Goal: Information Seeking & Learning: Understand process/instructions

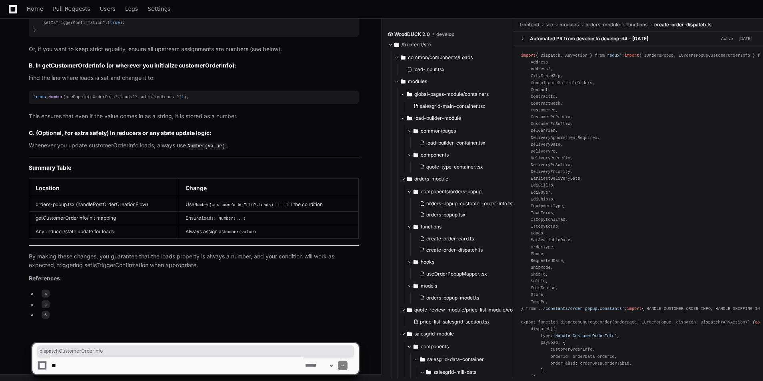
scroll to position [2583, 0]
click at [74, 366] on textarea at bounding box center [177, 366] width 254 height 18
type textarea "**********"
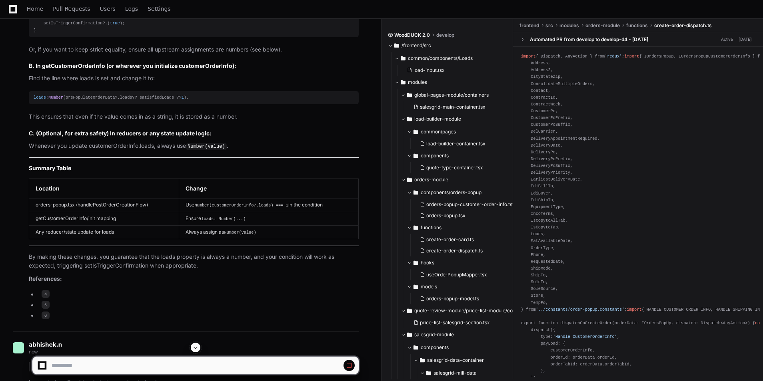
scroll to position [2535, 0]
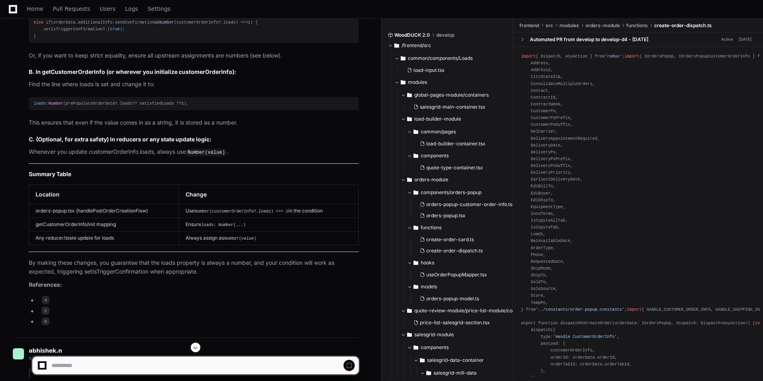
click at [57, 232] on td "getCustomerOrderInfo/init mapping" at bounding box center [104, 225] width 150 height 14
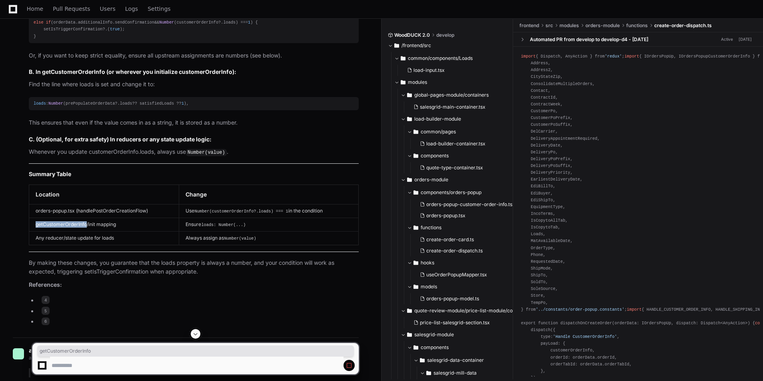
click at [57, 232] on td "getCustomerOrderInfo/init mapping" at bounding box center [104, 225] width 150 height 14
copy td "getCustomerOrderInfo"
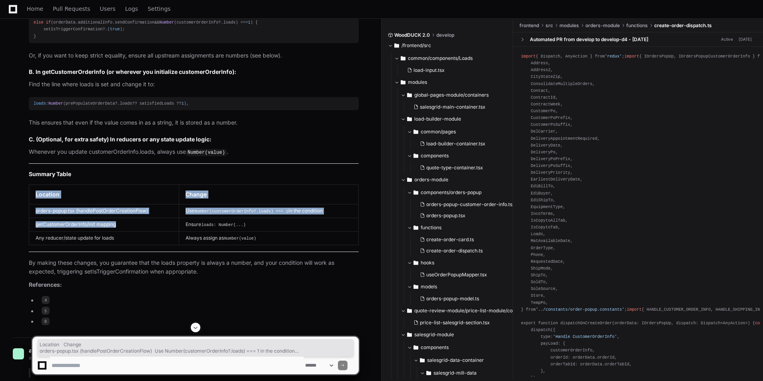
drag, startPoint x: 146, startPoint y: 264, endPoint x: 22, endPoint y: 272, distance: 123.8
drag, startPoint x: 22, startPoint y: 272, endPoint x: 122, endPoint y: 260, distance: 100.6
click at [122, 232] on td "getCustomerOrderInfo/init mapping" at bounding box center [104, 225] width 150 height 14
click at [126, 232] on td "getCustomerOrderInfo/init mapping" at bounding box center [104, 225] width 150 height 14
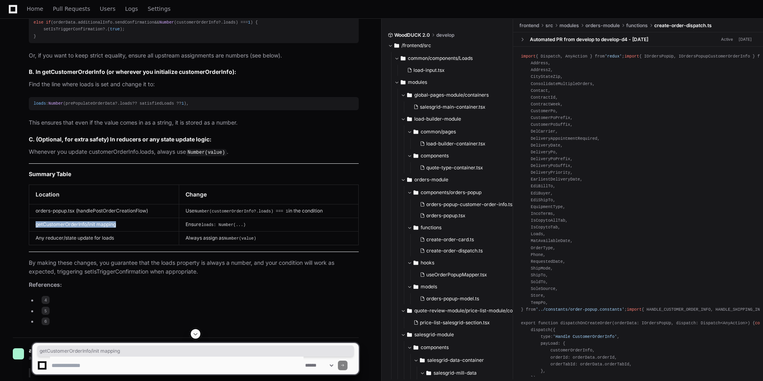
drag, startPoint x: 126, startPoint y: 266, endPoint x: 35, endPoint y: 270, distance: 90.4
click at [35, 232] on td "getCustomerOrderInfo/init mapping" at bounding box center [104, 225] width 150 height 14
copy td "getCustomerOrderInfo/init mapping"
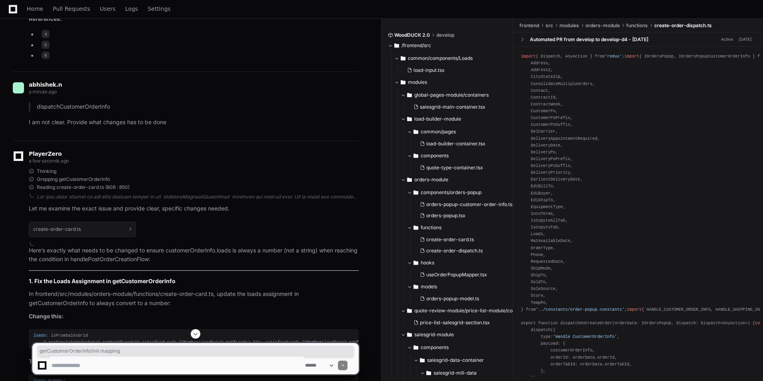
scroll to position [2961, 0]
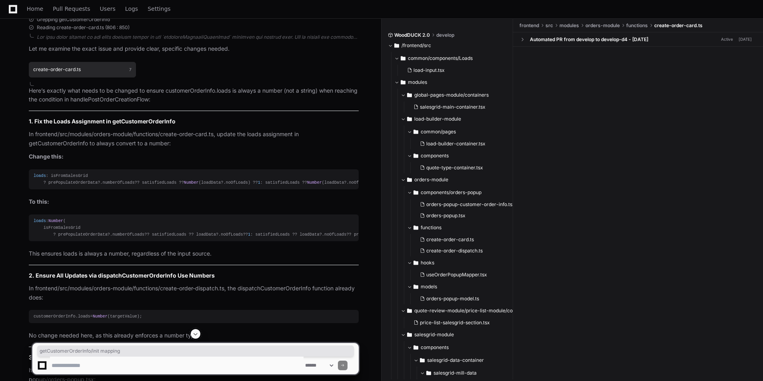
click at [63, 72] on h1 "create-order-card.ts" at bounding box center [57, 69] width 48 height 5
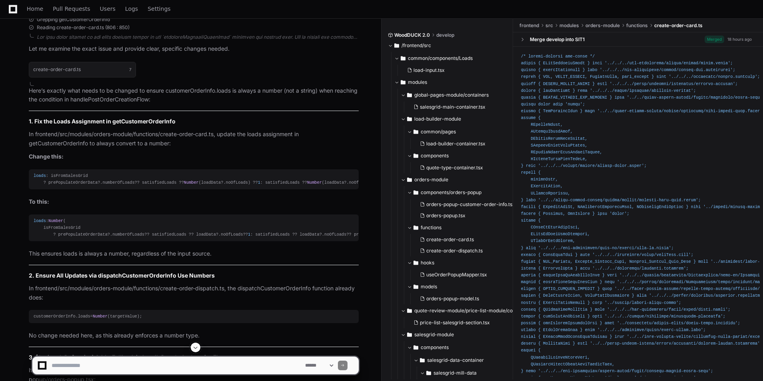
click at [40, 178] on span "loads" at bounding box center [40, 176] width 12 height 5
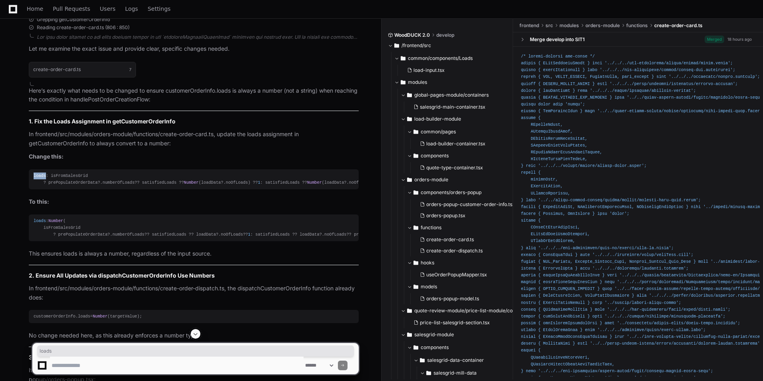
click at [40, 178] on span "loads" at bounding box center [40, 176] width 12 height 5
copy span "loads"
click at [80, 186] on div "loads : isFromSalesGrid ? prePopulateOrderData?. numberOfLoads ?? satisfiedLoad…" at bounding box center [194, 180] width 320 height 14
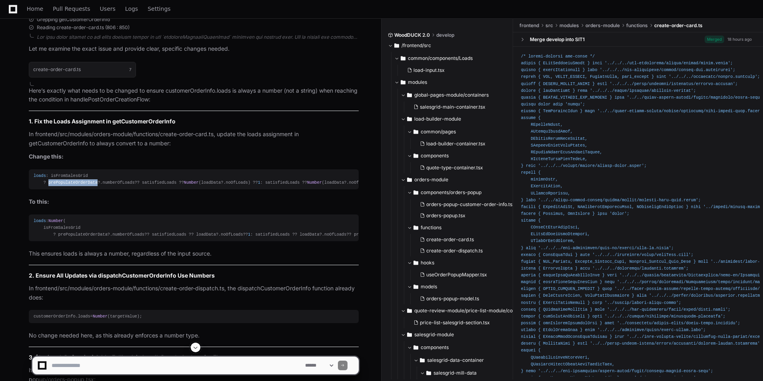
click at [80, 186] on div "loads : isFromSalesGrid ? prePopulateOrderData?. numberOfLoads ?? satisfiedLoad…" at bounding box center [194, 180] width 320 height 14
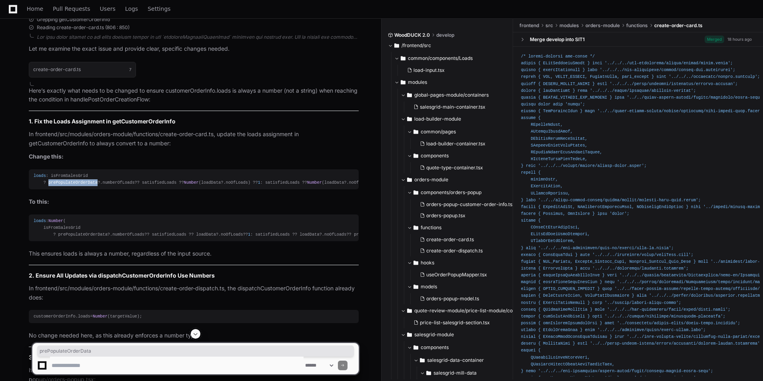
copy div "prePopulateOrderData"
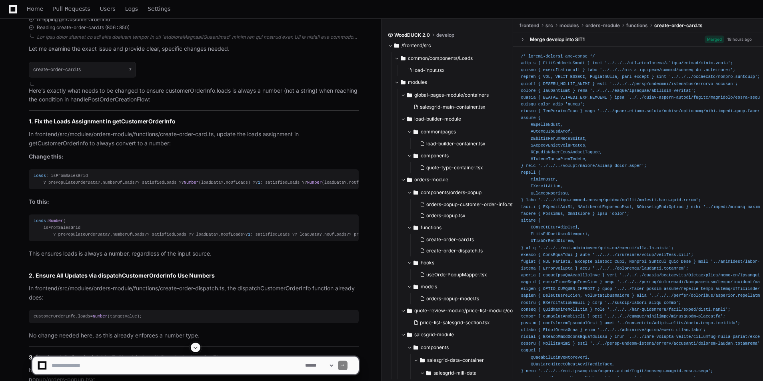
click at [221, 237] on span "noOfLoads" at bounding box center [232, 234] width 22 height 5
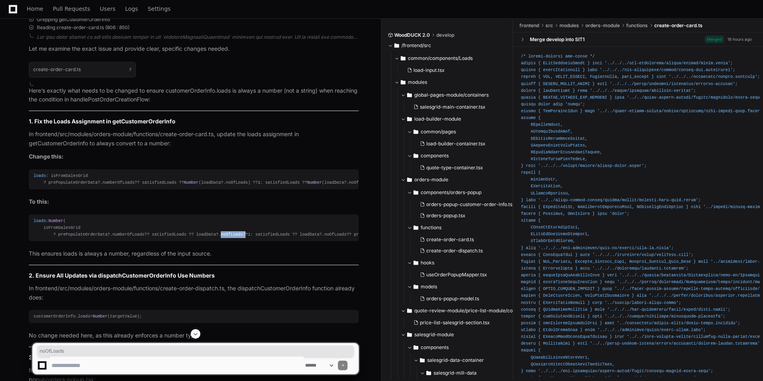
copy div "noOfLoads"
click at [60, 238] on div "loads : Number ( isFromSalesGrid ? prePopulateOrderData?. numberOfLoads ?? sati…" at bounding box center [194, 228] width 320 height 20
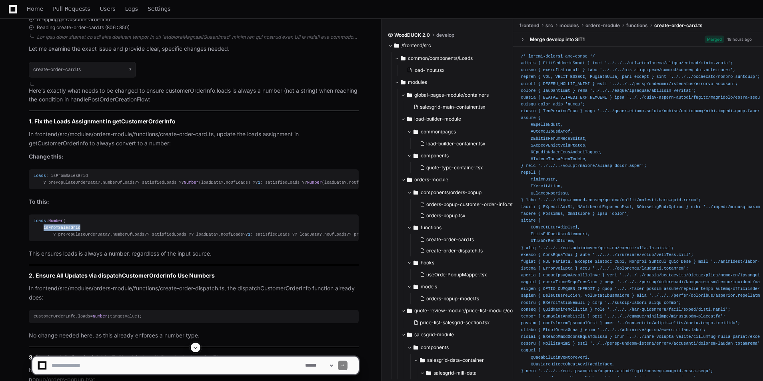
click at [60, 238] on div "loads : Number ( isFromSalesGrid ? prePopulateOrderData?. numberOfLoads ?? sati…" at bounding box center [194, 228] width 320 height 20
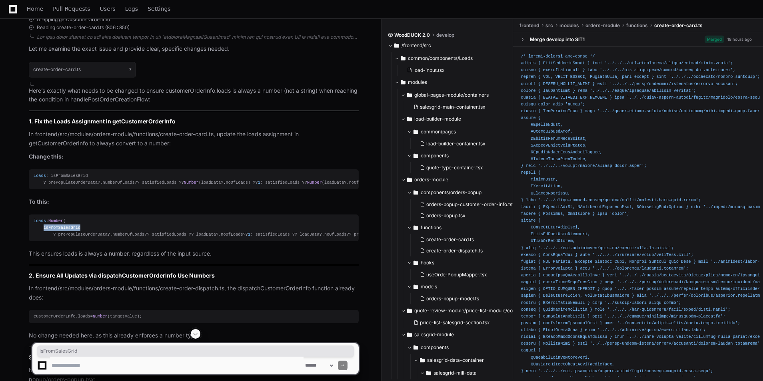
copy div "isFromSalesGrid"
click at [70, 238] on div "loads : Number ( isFromSalesGrid ? prePopulateOrderData?. numberOfLoads ?? sati…" at bounding box center [194, 228] width 320 height 20
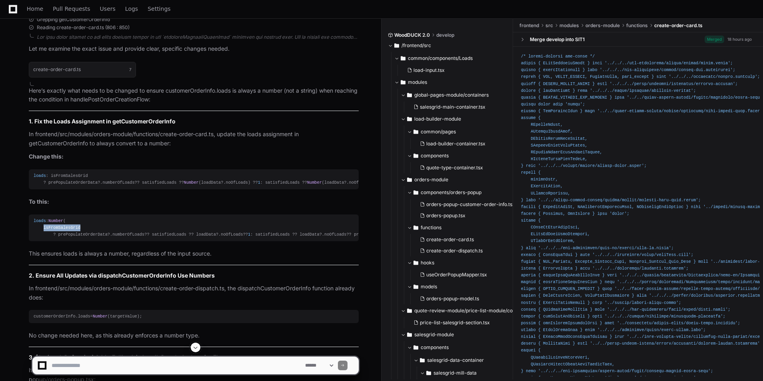
click at [70, 238] on div "loads : Number ( isFromSalesGrid ? prePopulateOrderData?. numberOfLoads ?? sati…" at bounding box center [194, 228] width 320 height 20
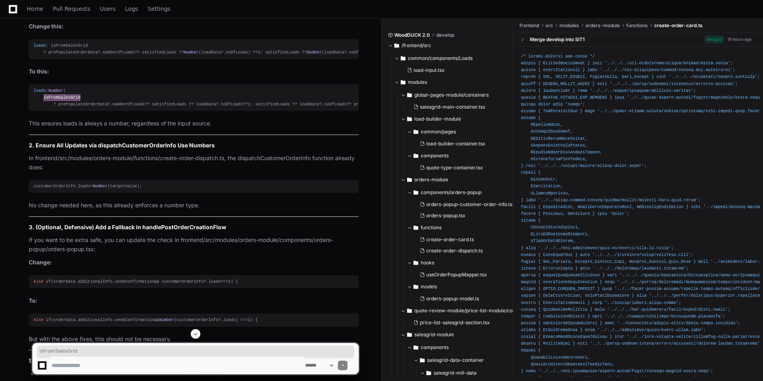
scroll to position [3092, 0]
drag, startPoint x: 164, startPoint y: 220, endPoint x: 227, endPoint y: 224, distance: 63.3
click at [227, 172] on p "In frontend/src/modules/orders-module/functions/create-order-dispatch.ts, the d…" at bounding box center [194, 163] width 330 height 18
copy p "create-order-dispatch.ts"
click at [118, 190] on div "customerOrderInfo. loads = Number (targetValue);" at bounding box center [194, 186] width 320 height 7
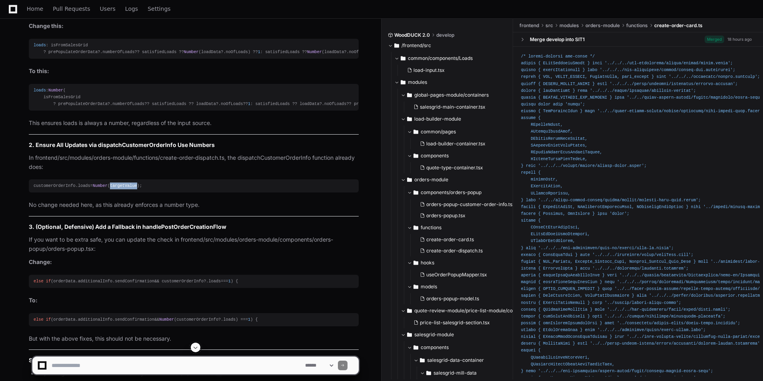
click at [118, 190] on div "customerOrderInfo. loads = Number (targetValue);" at bounding box center [194, 186] width 320 height 7
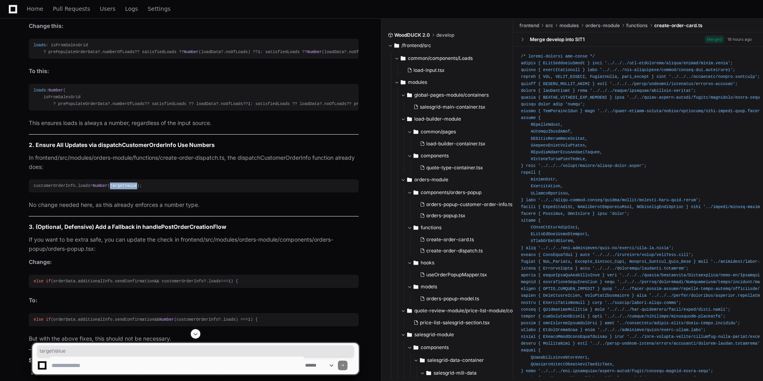
copy div "targetValue"
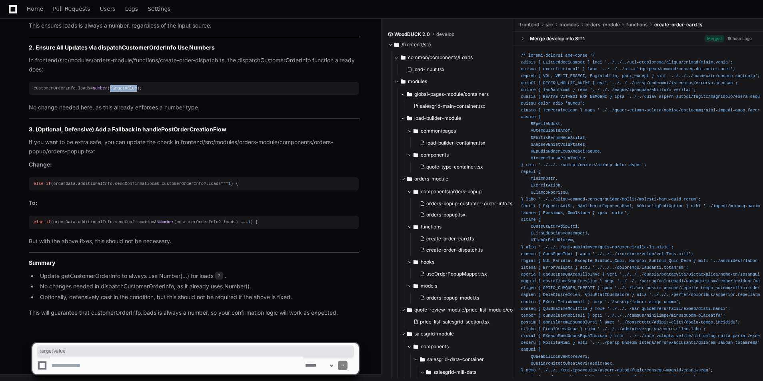
scroll to position [3252, 0]
click at [72, 369] on textarea at bounding box center [177, 366] width 254 height 18
drag, startPoint x: 156, startPoint y: 184, endPoint x: 211, endPoint y: 182, distance: 55.2
click at [211, 182] on div "else if (orderData. additionalInfo . sendConfirmation && customerOrderInfo?. lo…" at bounding box center [194, 184] width 320 height 7
copy div "customerOrderInfo?. loads"
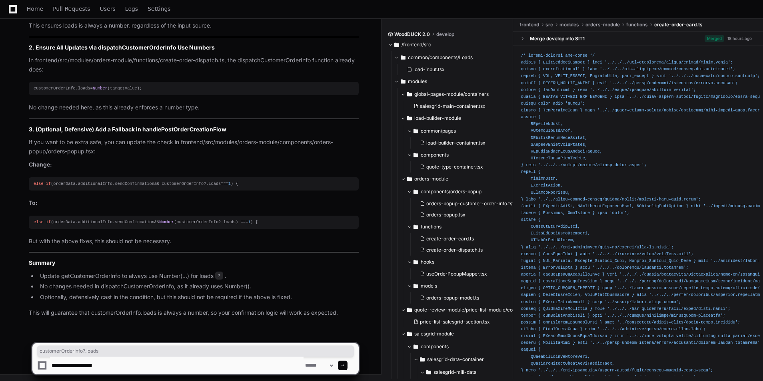
click at [116, 370] on textarea at bounding box center [177, 366] width 254 height 18
paste textarea "**********"
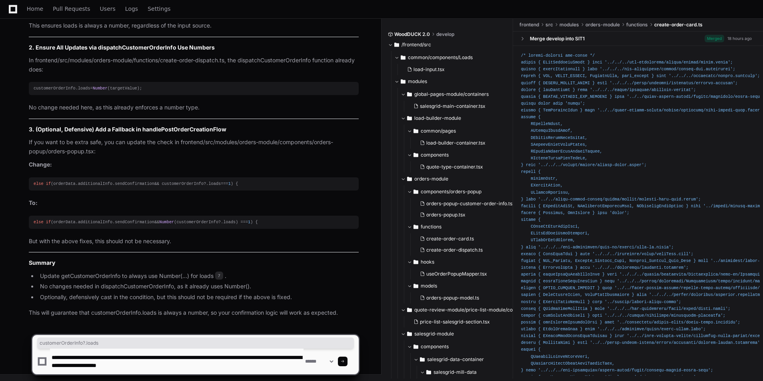
type textarea "**********"
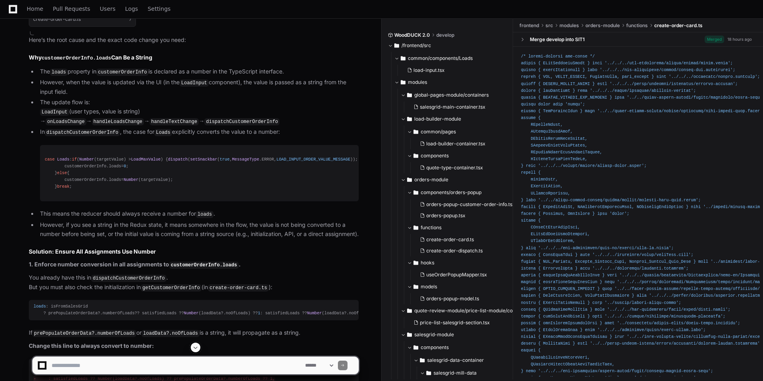
scroll to position [3697, 0]
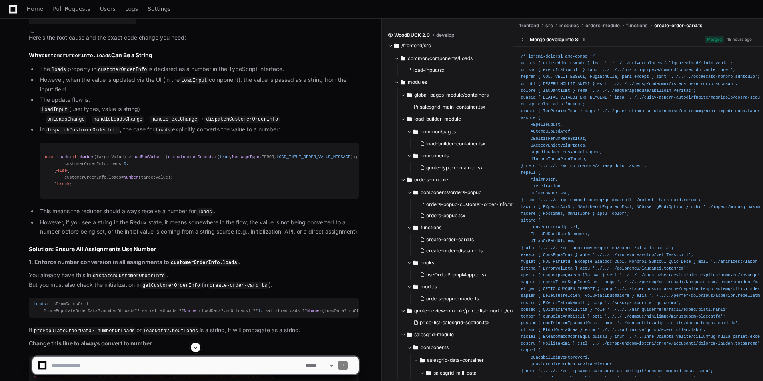
click at [62, 114] on code "LoadInput" at bounding box center [54, 109] width 29 height 7
click at [54, 114] on code "LoadInput" at bounding box center [54, 109] width 29 height 7
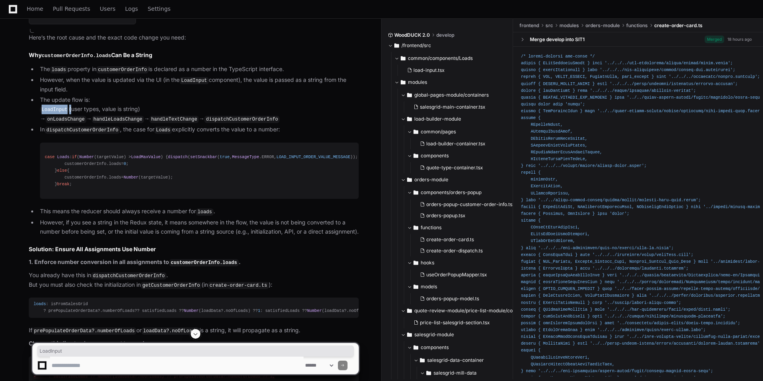
copy li "LoadInput"
click at [86, 123] on code "onLoadsChange" at bounding box center [66, 119] width 41 height 7
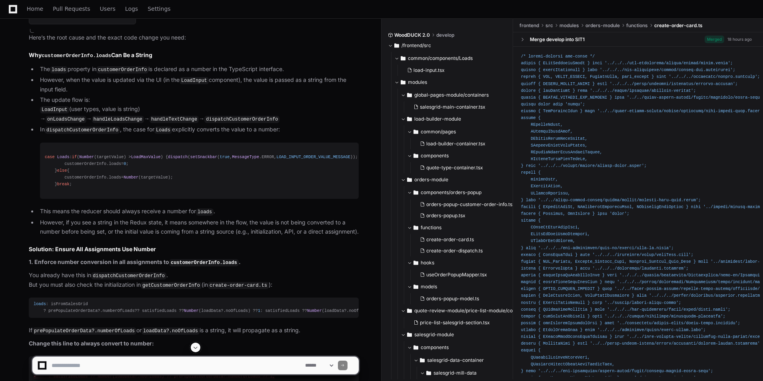
click at [144, 123] on code "handleLoadsChange" at bounding box center [118, 119] width 52 height 7
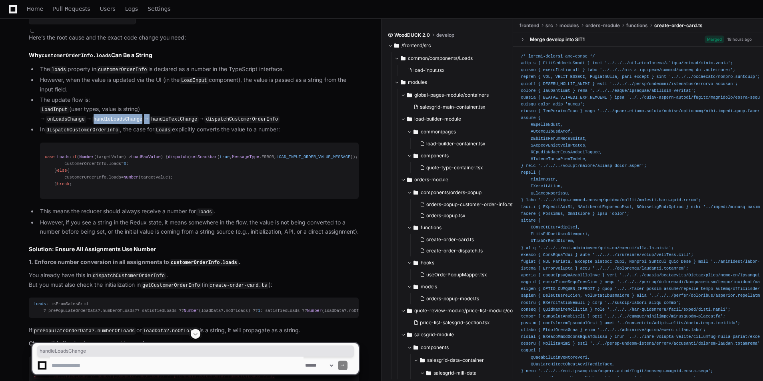
click at [144, 123] on code "handleLoadsChange" at bounding box center [118, 119] width 52 height 7
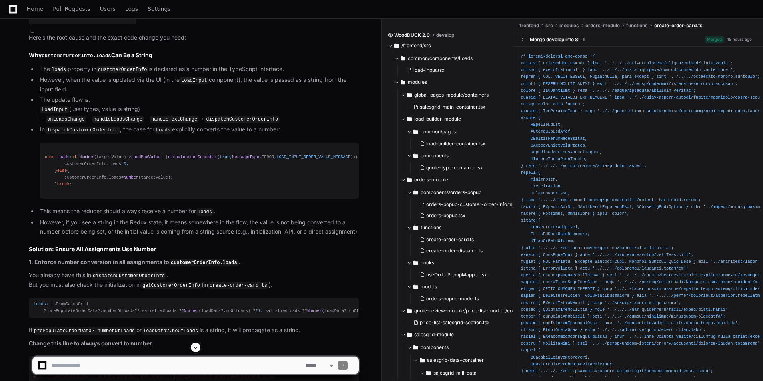
click at [199, 123] on code "handleTextChange" at bounding box center [174, 119] width 49 height 7
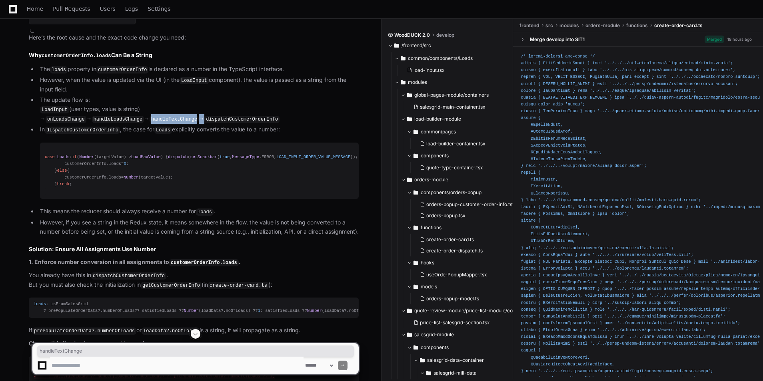
click at [199, 123] on code "handleTextChange" at bounding box center [174, 119] width 49 height 7
drag, startPoint x: 120, startPoint y: 182, endPoint x: 41, endPoint y: 178, distance: 78.9
click at [41, 124] on li "The update flow is: LoadInput (user types, value is string) → onLoadsChange → h…" at bounding box center [198, 110] width 321 height 28
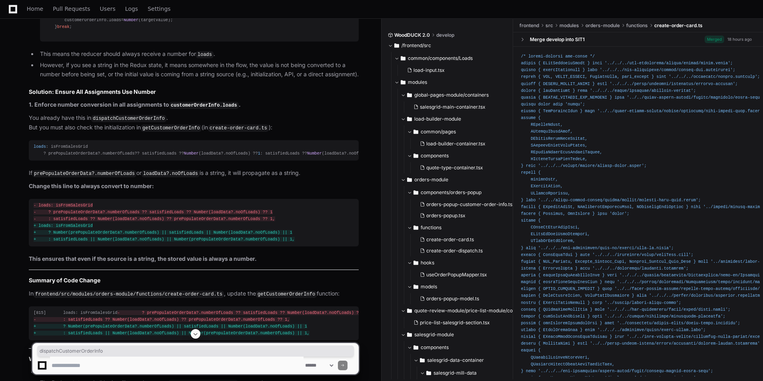
scroll to position [3857, 0]
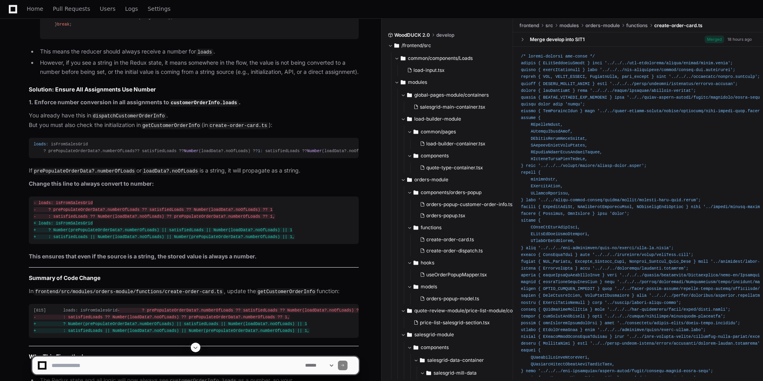
click at [180, 130] on code "getCustomerOrderInfo" at bounding box center [171, 125] width 61 height 7
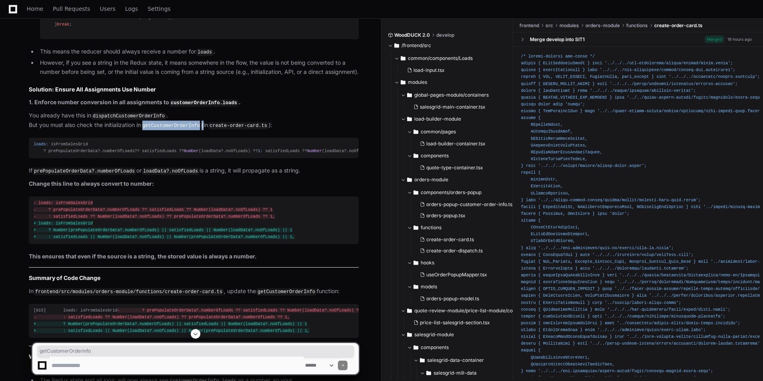
click at [180, 130] on code "getCustomerOrderInfo" at bounding box center [171, 125] width 61 height 7
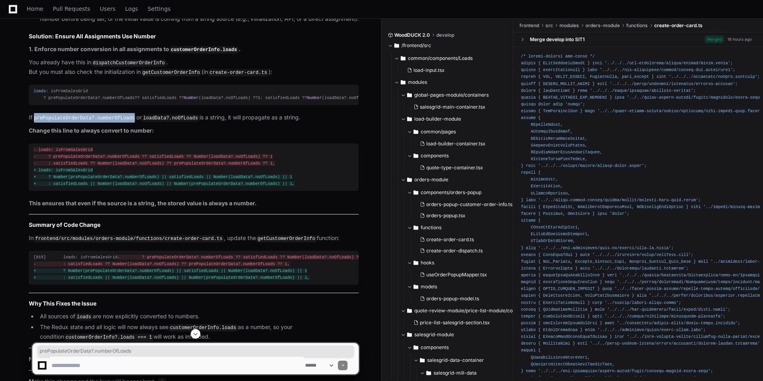
drag, startPoint x: 129, startPoint y: 214, endPoint x: 35, endPoint y: 218, distance: 94.0
click at [35, 123] on p "If prePopulateOrderData?.numberOfLoads or loadData?.noOfLoads is a string, it w…" at bounding box center [194, 118] width 330 height 10
drag, startPoint x: 140, startPoint y: 213, endPoint x: 190, endPoint y: 214, distance: 49.6
click at [190, 122] on code "loadData?.noOfLoads" at bounding box center [171, 118] width 58 height 7
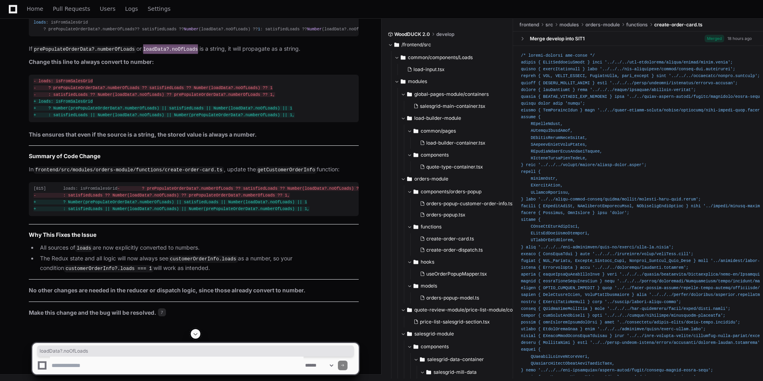
scroll to position [3973, 0]
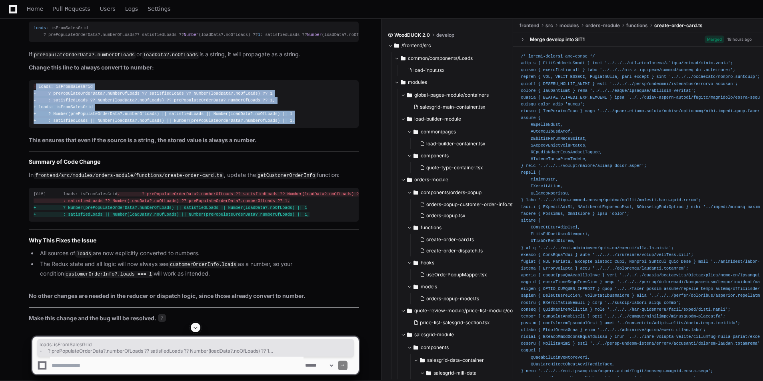
drag, startPoint x: 284, startPoint y: 217, endPoint x: 35, endPoint y: 179, distance: 251.6
click at [35, 125] on div "- loads: isFromSalesGrid - ? prePopulateOrderData?.numberOfLoads ?? satisfiedLo…" at bounding box center [194, 104] width 320 height 41
click at [283, 125] on div "- loads: isFromSalesGrid - ? prePopulateOrderData?.numberOfLoads ?? satisfiedLo…" at bounding box center [194, 104] width 320 height 41
click at [344, 125] on div "- loads: isFromSalesGrid - ? prePopulateOrderData?.numberOfLoads ?? satisfiedLo…" at bounding box center [194, 104] width 320 height 41
drag, startPoint x: 284, startPoint y: 215, endPoint x: 14, endPoint y: 186, distance: 270.7
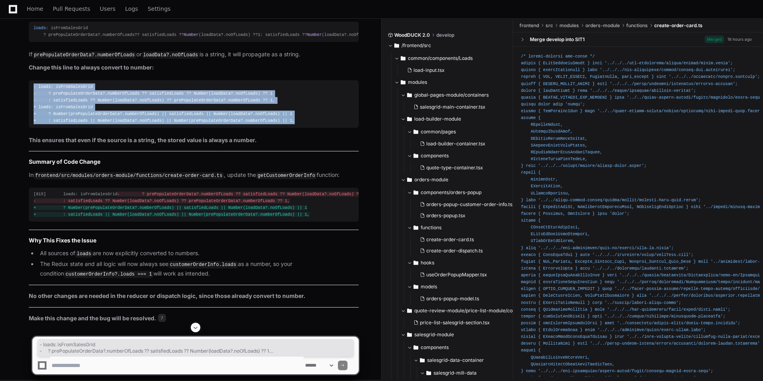
click at [14, 186] on div "create-order-card.ts 7 Here’s the root cause and the exact code change you need…" at bounding box center [186, 25] width 346 height 595
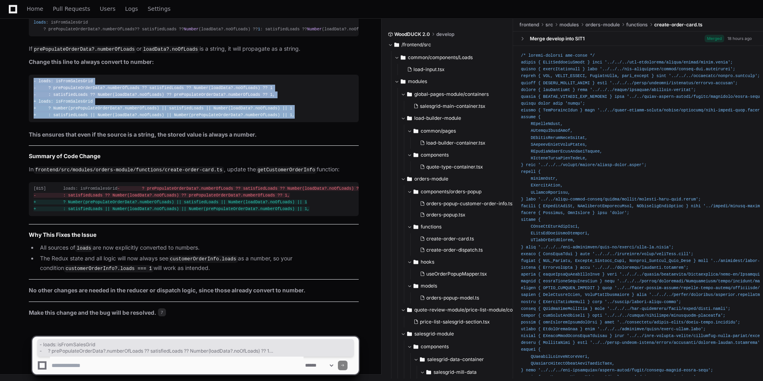
click at [64, 79] on span "- loads: isFromSalesGrid" at bounding box center [63, 81] width 59 height 5
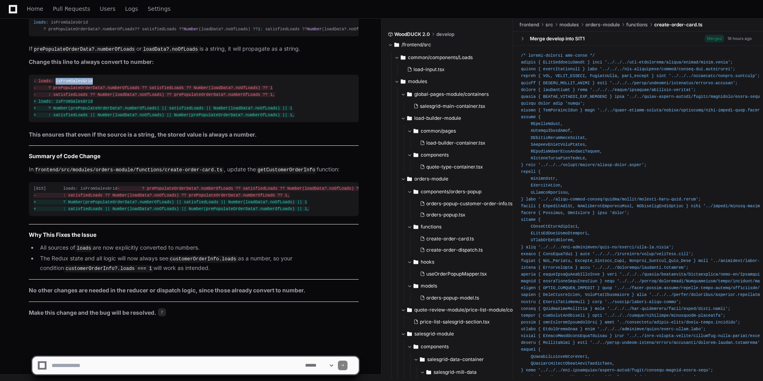
click at [64, 79] on span "- loads: isFromSalesGrid" at bounding box center [63, 81] width 59 height 5
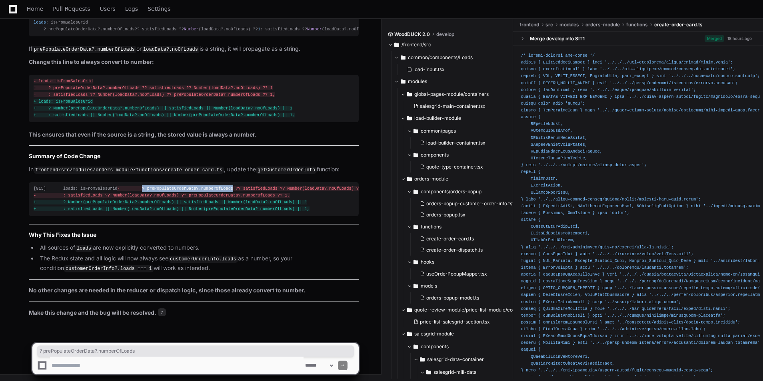
drag, startPoint x: 59, startPoint y: 189, endPoint x: 144, endPoint y: 189, distance: 85.6
click at [144, 189] on span "- ? prePopulateOrderData?.numberOfLoads ?? satisfiedLoads ?? Number(loadData?.n…" at bounding box center [241, 188] width 249 height 5
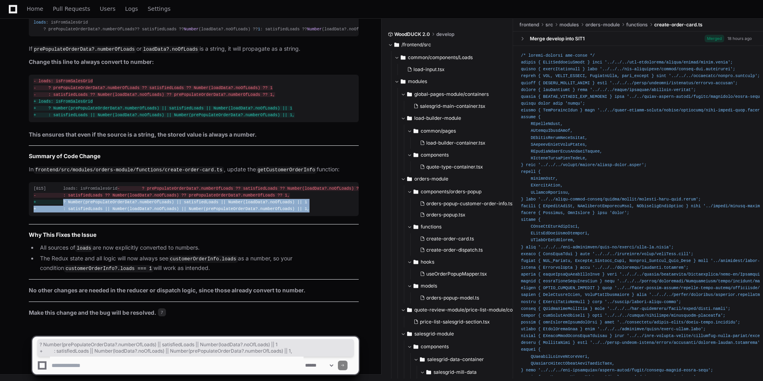
drag, startPoint x: 289, startPoint y: 210, endPoint x: 59, endPoint y: 204, distance: 229.6
click at [59, 204] on div "[815] loads: isFromSalesGrid - ? prePopulateOrderData?.numberOfLoads ?? satisfi…" at bounding box center [194, 200] width 320 height 28
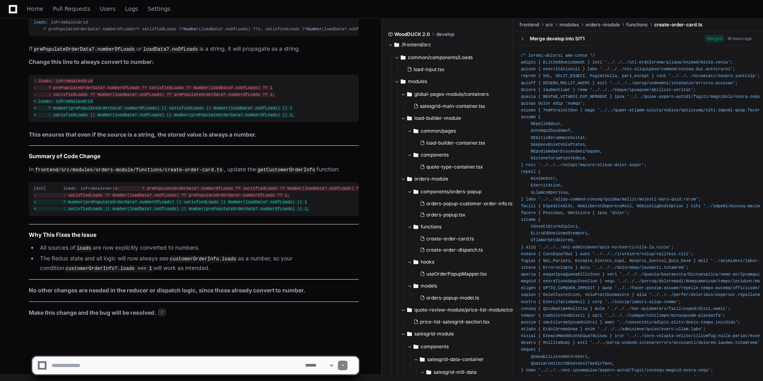
drag, startPoint x: 59, startPoint y: 204, endPoint x: 61, endPoint y: 228, distance: 23.6
click at [61, 228] on article "Here’s the root cause and the exact code change you need: Why customerOrderInfo…" at bounding box center [194, 34] width 330 height 566
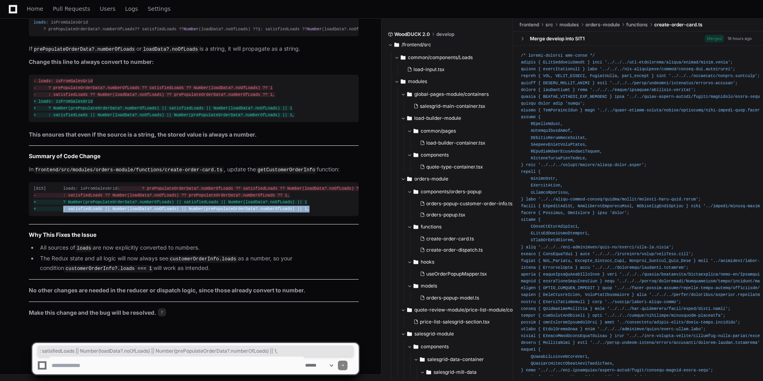
drag, startPoint x: 60, startPoint y: 210, endPoint x: 288, endPoint y: 209, distance: 227.1
click at [288, 209] on div "[815] loads: isFromSalesGrid - ? prePopulateOrderData?.numberOfLoads ?? satisfi…" at bounding box center [194, 200] width 320 height 28
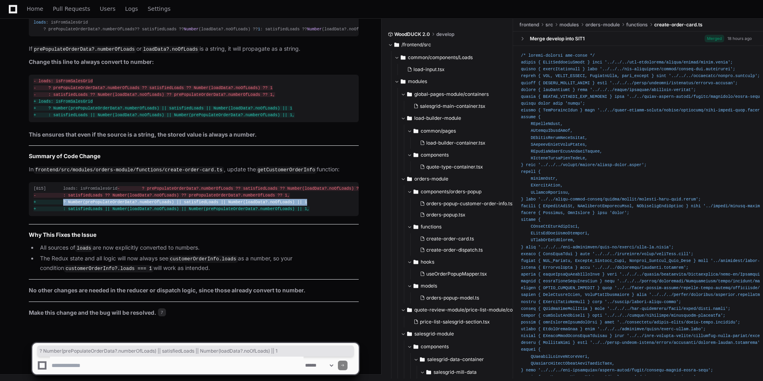
drag, startPoint x: 59, startPoint y: 205, endPoint x: 287, endPoint y: 204, distance: 227.9
click at [287, 204] on div "[815] loads: isFromSalesGrid - ? prePopulateOrderData?.numberOfLoads ?? satisfi…" at bounding box center [194, 200] width 320 height 28
